Goal: Find specific page/section: Find specific page/section

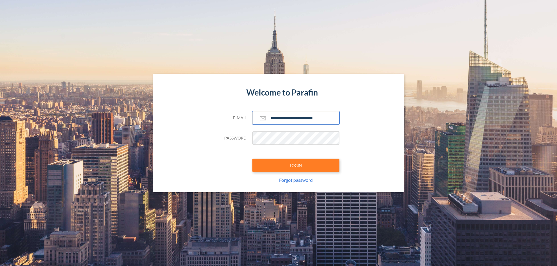
type input "**********"
click at [296, 166] on button "LOGIN" at bounding box center [295, 165] width 87 height 13
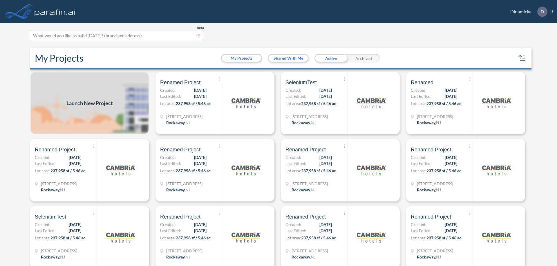
scroll to position [1, 0]
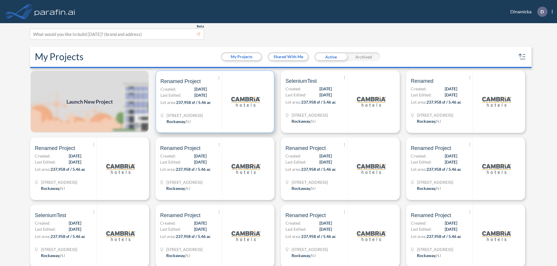
click at [214, 102] on p "Lot area: 237,958 sf / 5.46 ac" at bounding box center [190, 103] width 61 height 8
